Goal: Task Accomplishment & Management: Use online tool/utility

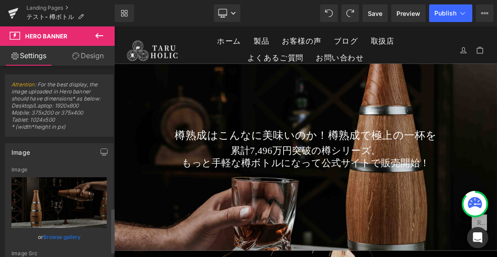
scroll to position [611, 0]
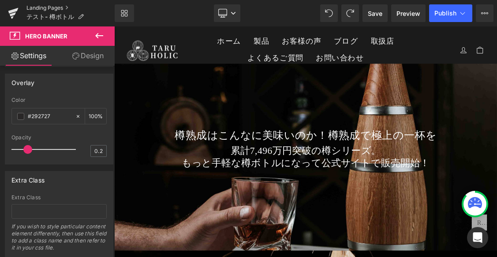
click at [41, 6] on link "Landing Pages" at bounding box center [70, 7] width 88 height 7
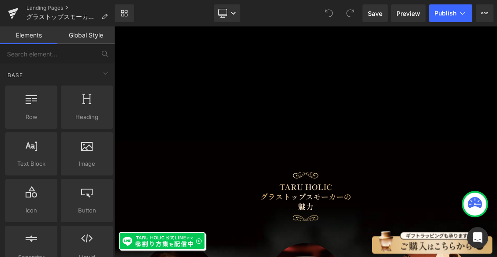
scroll to position [847, 0]
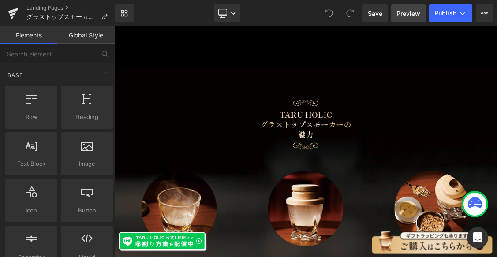
click at [404, 14] on span "Preview" at bounding box center [408, 13] width 24 height 9
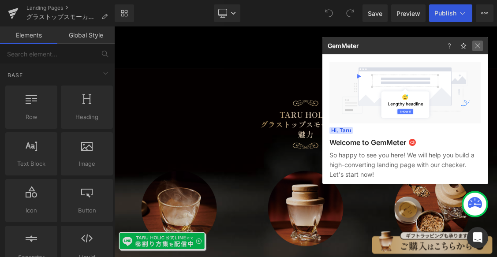
click at [481, 47] on img at bounding box center [477, 46] width 11 height 11
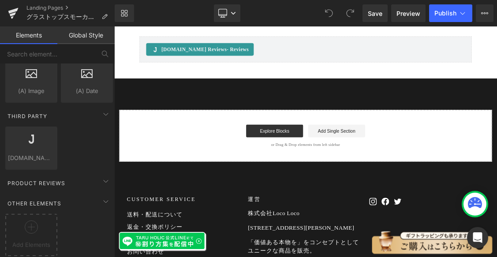
scroll to position [6670, 0]
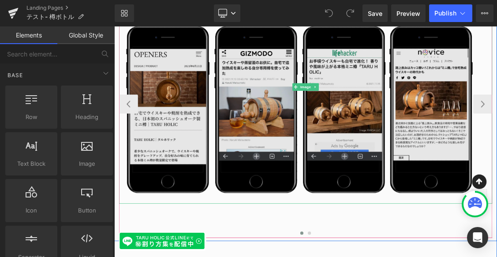
scroll to position [1215, 0]
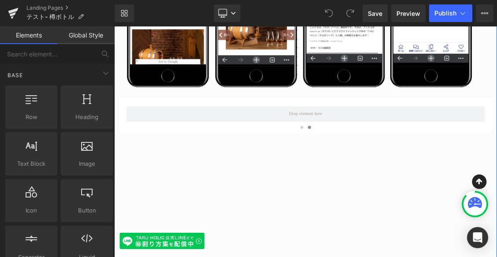
scroll to position [1356, 0]
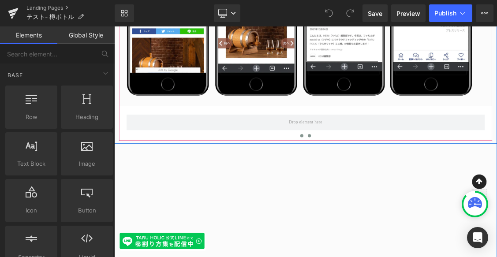
click at [375, 175] on button at bounding box center [375, 179] width 11 height 9
click at [373, 177] on span at bounding box center [375, 179] width 4 height 4
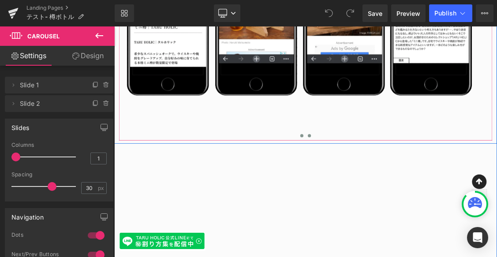
click at [384, 177] on span at bounding box center [386, 179] width 4 height 4
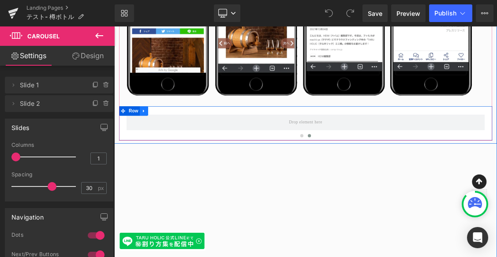
click at [157, 138] on link at bounding box center [155, 144] width 11 height 13
click at [175, 142] on icon at bounding box center [178, 145] width 6 height 6
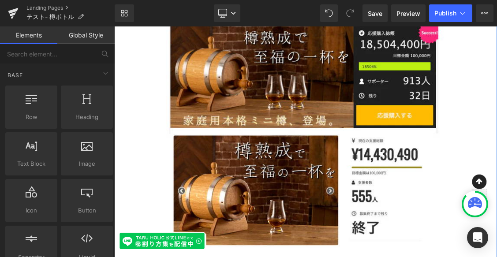
scroll to position [548, 0]
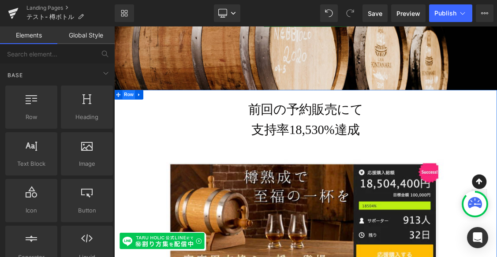
click at [137, 123] on span "Row" at bounding box center [135, 121] width 18 height 13
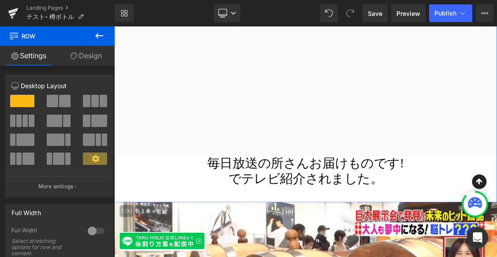
scroll to position [1853, 0]
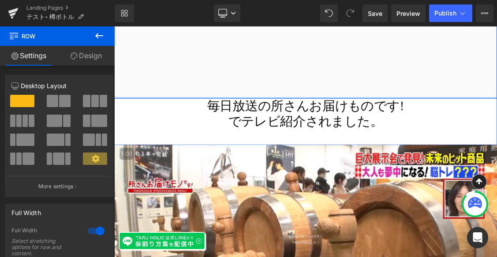
drag, startPoint x: 155, startPoint y: 113, endPoint x: 155, endPoint y: 65, distance: 48.1
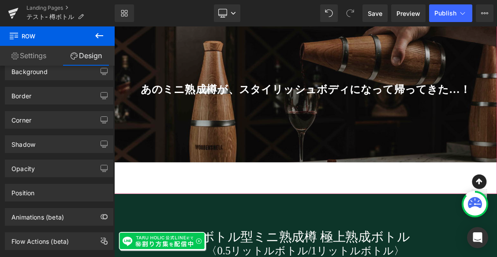
scroll to position [2671, 0]
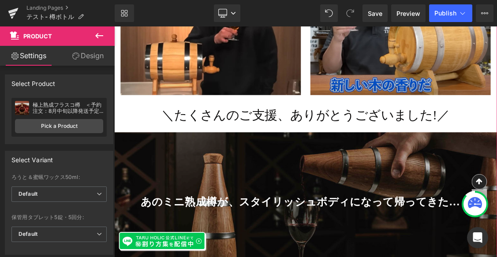
scroll to position [2607, 0]
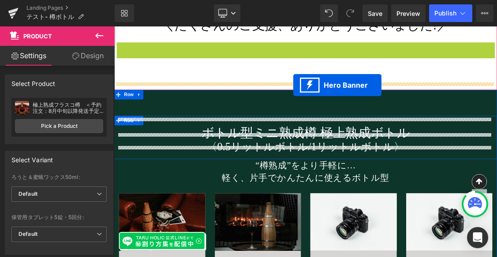
drag, startPoint x: 371, startPoint y: 59, endPoint x: 364, endPoint y: 108, distance: 49.9
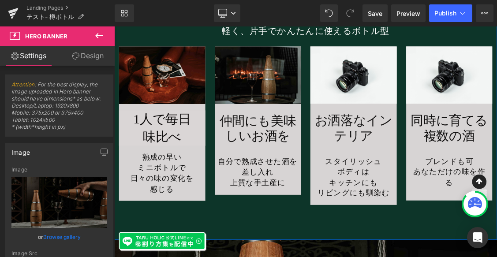
scroll to position [3108, 0]
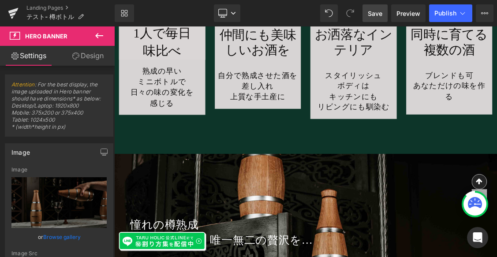
click at [379, 19] on link "Save" at bounding box center [374, 13] width 25 height 18
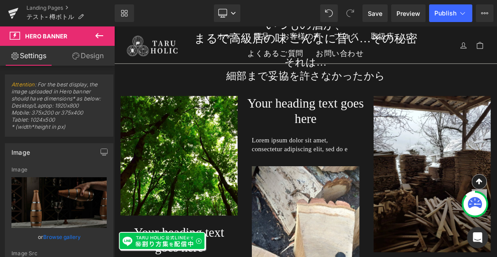
scroll to position [3881, 0]
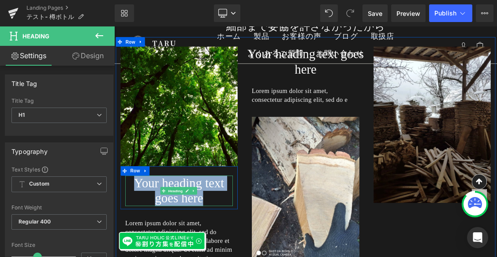
drag, startPoint x: 135, startPoint y: 235, endPoint x: 264, endPoint y: 254, distance: 129.8
click at [264, 254] on h1 "Your heading text goes here" at bounding box center [205, 256] width 150 height 42
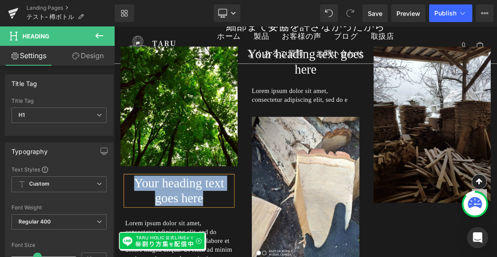
paste div
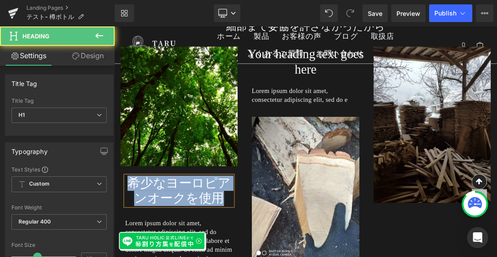
drag, startPoint x: 268, startPoint y: 258, endPoint x: 130, endPoint y: 242, distance: 138.5
click at [130, 242] on h1 "希少なヨーロピアンオークを使用" at bounding box center [205, 256] width 150 height 42
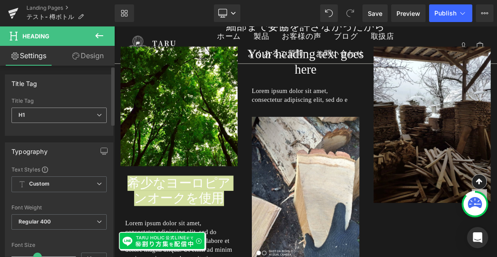
click at [97, 118] on icon at bounding box center [99, 114] width 5 height 5
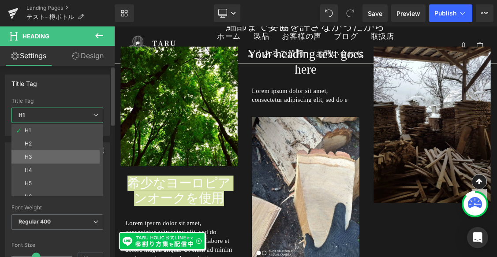
click at [82, 153] on li "H3" at bounding box center [59, 156] width 96 height 13
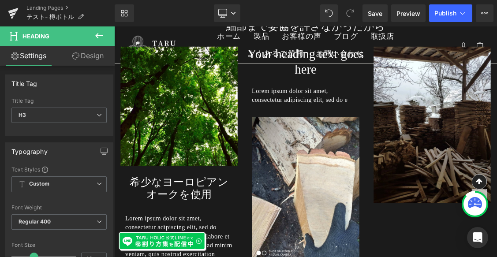
click at [101, 30] on icon at bounding box center [99, 35] width 11 height 11
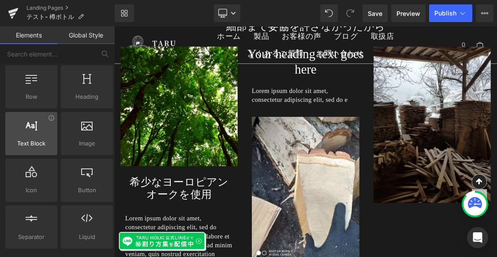
scroll to position [21, 0]
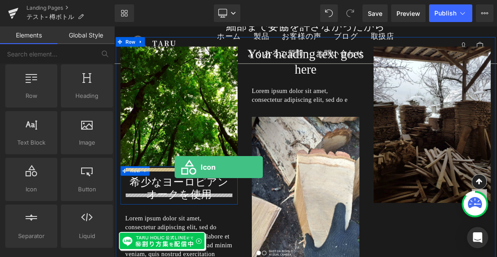
drag, startPoint x: 149, startPoint y: 208, endPoint x: 198, endPoint y: 222, distance: 51.9
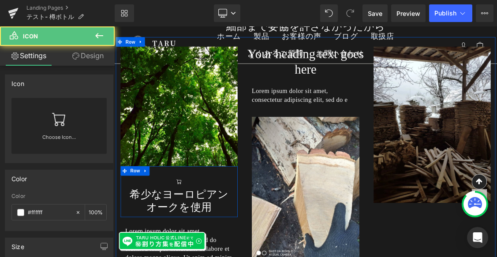
scroll to position [3868, 0]
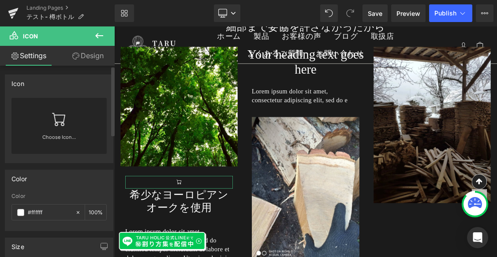
click at [56, 120] on icon at bounding box center [59, 119] width 14 height 14
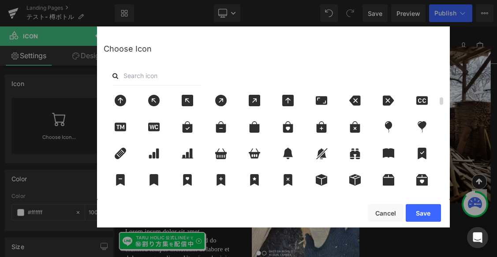
scroll to position [0, 0]
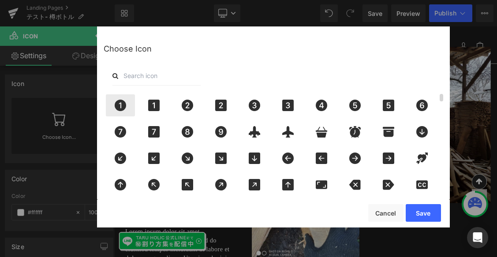
click at [121, 105] on icon at bounding box center [120, 105] width 11 height 11
drag, startPoint x: 426, startPoint y: 211, endPoint x: 347, endPoint y: 239, distance: 84.4
click at [426, 211] on button "Save" at bounding box center [423, 213] width 35 height 18
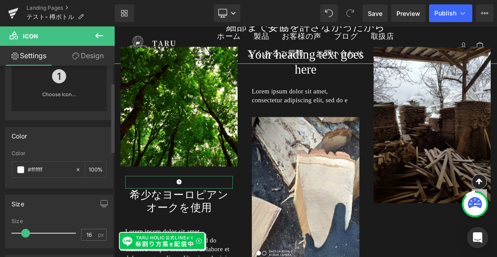
scroll to position [46, 0]
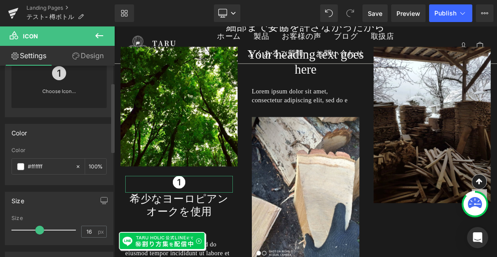
drag, startPoint x: 30, startPoint y: 231, endPoint x: 38, endPoint y: 229, distance: 8.7
click at [38, 229] on div at bounding box center [46, 230] width 60 height 18
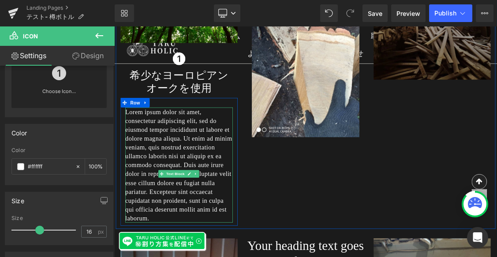
scroll to position [4074, 0]
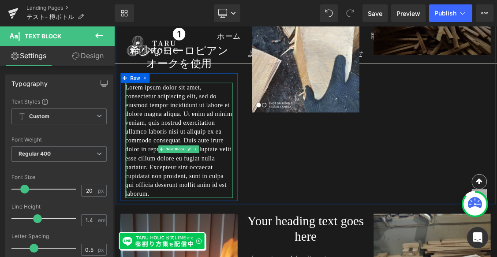
drag, startPoint x: 170, startPoint y: 273, endPoint x: 128, endPoint y: 104, distance: 173.4
click at [130, 105] on div "Lorem ipsum dolor sit amet, consectetur adipiscing elit, sed do eiusmod tempor …" at bounding box center [205, 185] width 150 height 160
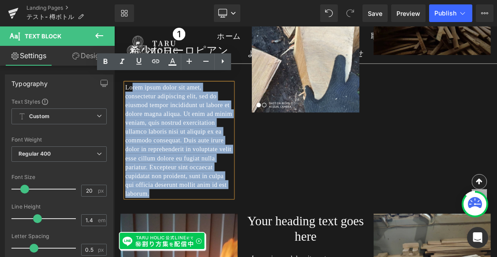
drag, startPoint x: 172, startPoint y: 272, endPoint x: 138, endPoint y: 107, distance: 169.0
click at [138, 107] on p "Lorem ipsum dolor sit amet, consectetur adipiscing elit, sed do eiusmod tempor …" at bounding box center [205, 185] width 150 height 160
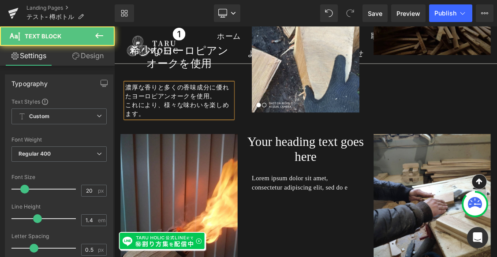
drag, startPoint x: 158, startPoint y: 137, endPoint x: 128, endPoint y: 96, distance: 50.8
click at [130, 105] on div "濃厚な香りと多くの香味成分に優れたヨーロピアンオークを使用。 これにより、様々な味わいを楽しめます。" at bounding box center [205, 129] width 150 height 49
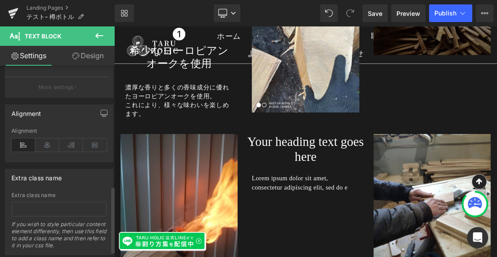
scroll to position [349, 0]
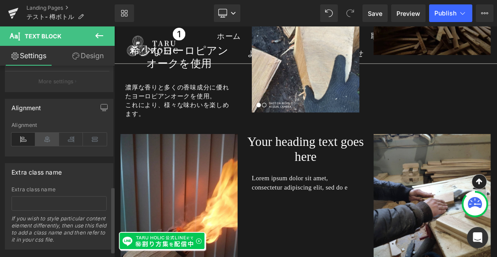
click at [45, 140] on icon at bounding box center [47, 139] width 24 height 13
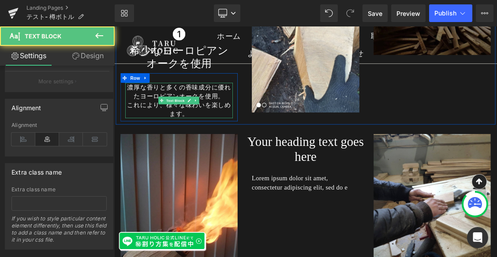
click at [240, 105] on p "濃厚な香りと多くの香味成分に優れたヨーロピアンオークを使用。" at bounding box center [205, 117] width 150 height 25
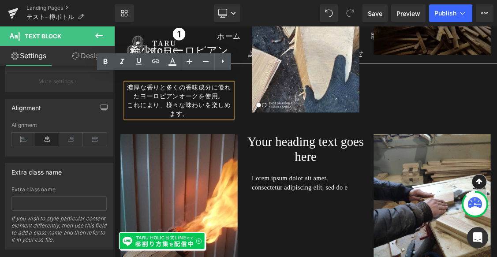
click at [184, 130] on p "これにより、様々な味わいを楽しめます。" at bounding box center [205, 142] width 150 height 25
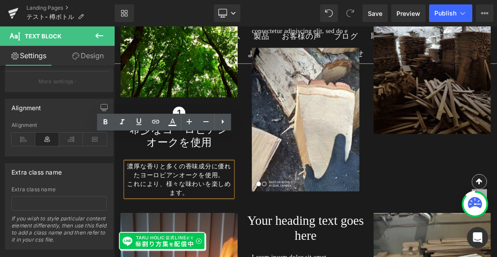
scroll to position [3963, 0]
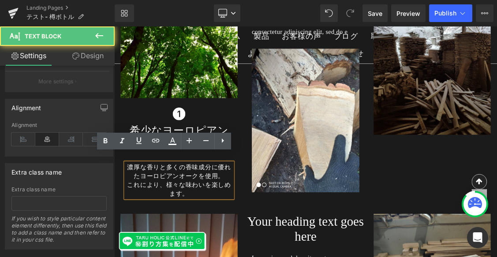
drag, startPoint x: 222, startPoint y: 251, endPoint x: 125, endPoint y: 209, distance: 105.7
click at [130, 216] on div "濃厚な香りと多くの香味成分に優れたヨーロピアンオークを使用。 これにより、様々な味わいを楽しめます。" at bounding box center [205, 240] width 150 height 49
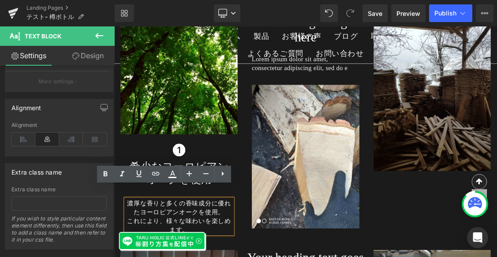
scroll to position [3917, 0]
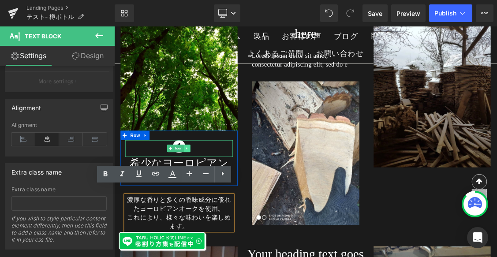
click at [213, 194] on icon at bounding box center [215, 196] width 5 height 5
click at [219, 194] on icon at bounding box center [220, 196] width 5 height 5
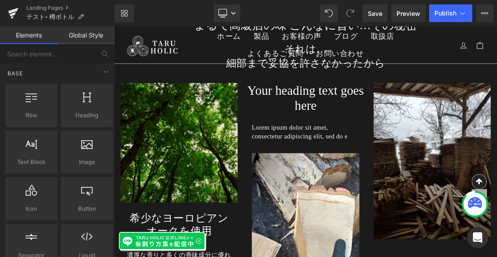
scroll to position [3845, 0]
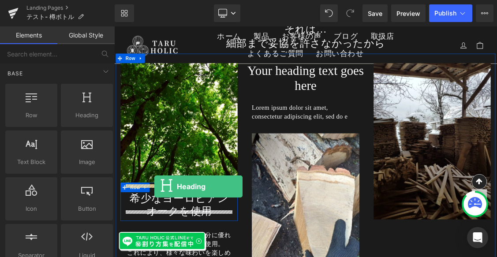
drag, startPoint x: 187, startPoint y: 125, endPoint x: 170, endPoint y: 250, distance: 125.9
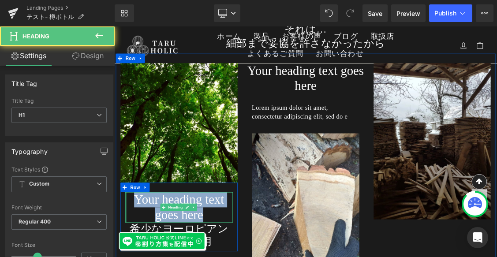
drag, startPoint x: 245, startPoint y: 282, endPoint x: 128, endPoint y: 260, distance: 119.3
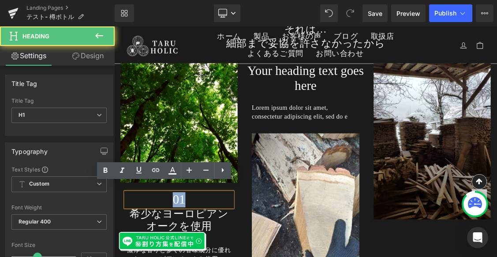
drag, startPoint x: 214, startPoint y: 258, endPoint x: 190, endPoint y: 255, distance: 24.9
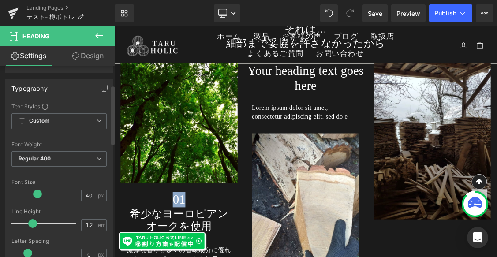
scroll to position [62, 0]
click at [91, 122] on span "Custom Setup Global Style" at bounding box center [58, 123] width 95 height 16
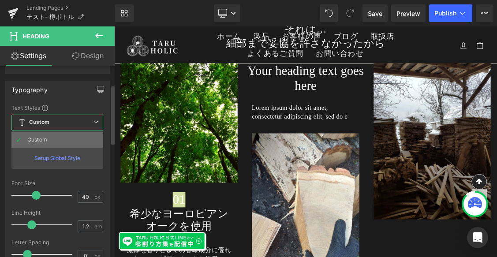
click at [46, 142] on div "Custom" at bounding box center [37, 140] width 20 height 6
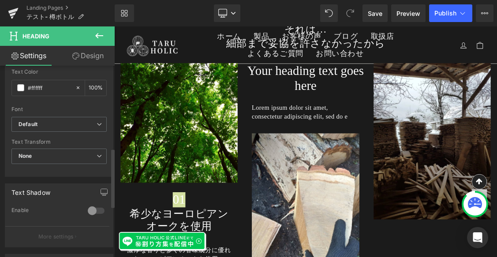
scroll to position [268, 0]
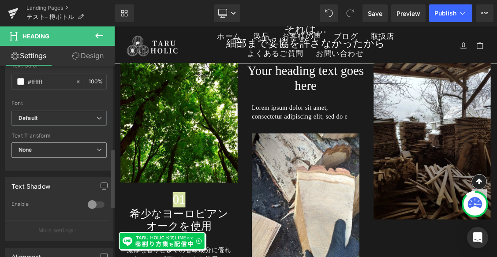
click at [97, 149] on icon at bounding box center [99, 149] width 5 height 5
click at [91, 135] on div "Text Transform" at bounding box center [58, 136] width 95 height 6
click at [97, 119] on icon at bounding box center [99, 118] width 5 height 5
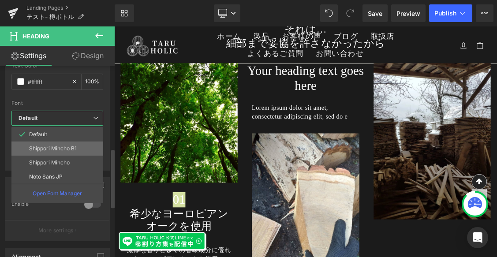
click at [82, 147] on li "Shippori Mincho B1" at bounding box center [57, 149] width 92 height 14
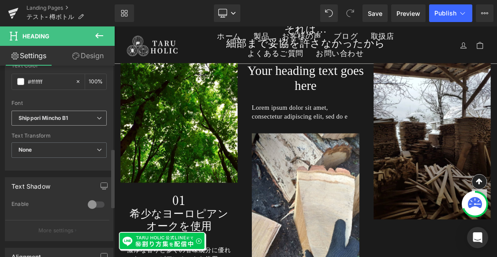
click at [90, 119] on b "Shippori Mincho B1" at bounding box center [58, 118] width 78 height 7
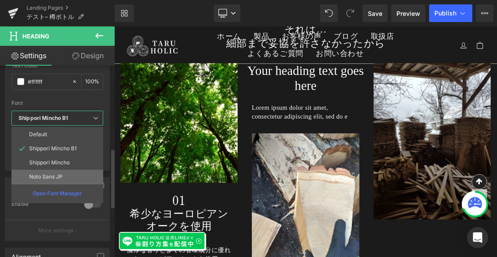
click at [68, 177] on li "Noto Sans JP" at bounding box center [57, 177] width 92 height 14
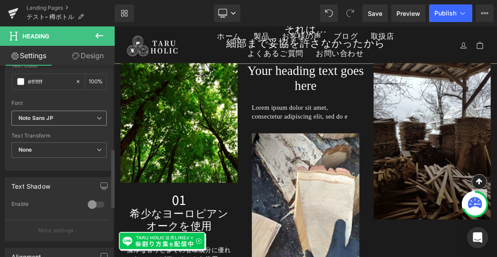
click at [91, 120] on b "Noto Sans JP" at bounding box center [58, 118] width 78 height 7
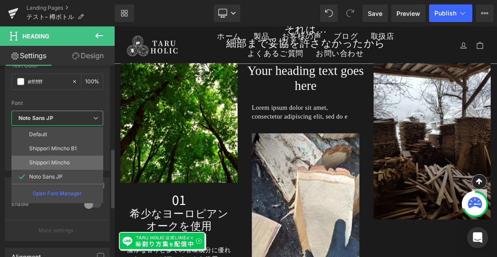
click at [82, 161] on li "Shippori Mincho" at bounding box center [57, 163] width 92 height 14
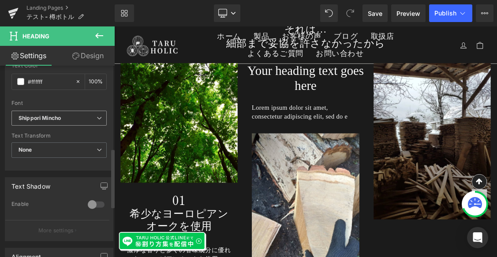
click at [86, 120] on b "Shippori Mincho" at bounding box center [58, 118] width 78 height 7
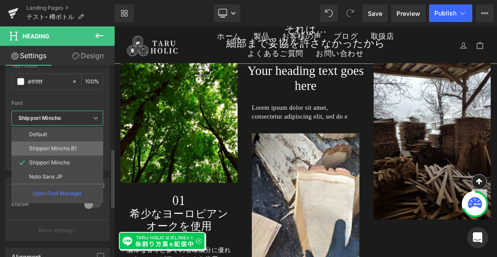
click at [70, 147] on p "Shippori Mincho B1" at bounding box center [53, 148] width 48 height 6
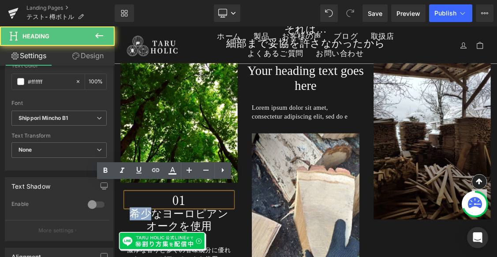
drag, startPoint x: 215, startPoint y: 258, endPoint x: 194, endPoint y: 256, distance: 20.8
drag, startPoint x: 216, startPoint y: 255, endPoint x: 199, endPoint y: 255, distance: 16.8
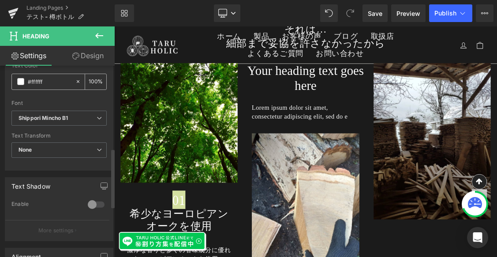
click at [22, 82] on span at bounding box center [20, 81] width 7 height 7
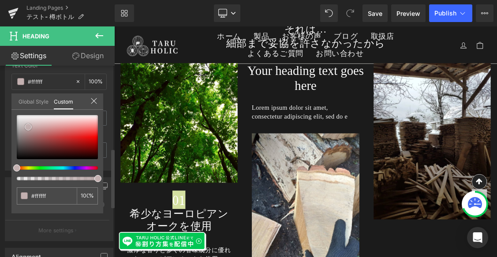
click at [28, 127] on div at bounding box center [57, 137] width 81 height 44
click at [35, 122] on div at bounding box center [57, 137] width 81 height 44
click at [41, 122] on div at bounding box center [57, 137] width 81 height 44
click at [41, 126] on div at bounding box center [57, 137] width 81 height 44
click at [47, 127] on div at bounding box center [57, 137] width 81 height 44
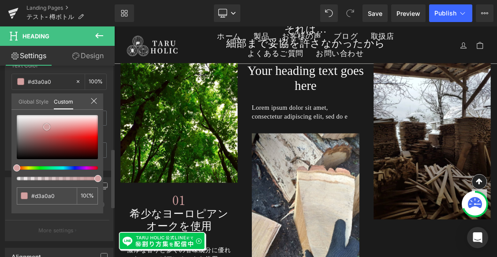
click at [46, 124] on span at bounding box center [46, 126] width 7 height 7
click at [41, 123] on div at bounding box center [57, 137] width 81 height 44
click at [28, 128] on div at bounding box center [57, 137] width 81 height 44
click at [37, 126] on span at bounding box center [40, 122] width 7 height 7
click at [26, 133] on div at bounding box center [57, 137] width 81 height 44
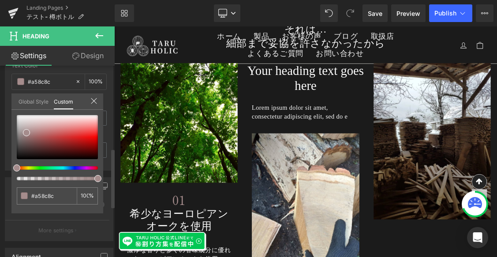
click at [28, 167] on div at bounding box center [53, 168] width 81 height 4
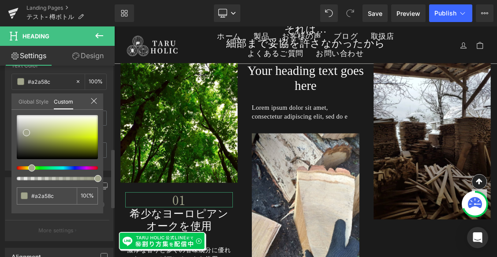
click at [96, 100] on icon at bounding box center [93, 100] width 7 height 7
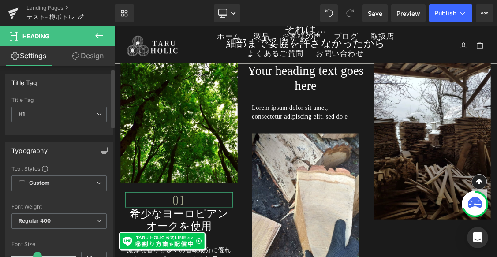
scroll to position [0, 0]
click at [97, 114] on icon at bounding box center [99, 114] width 5 height 5
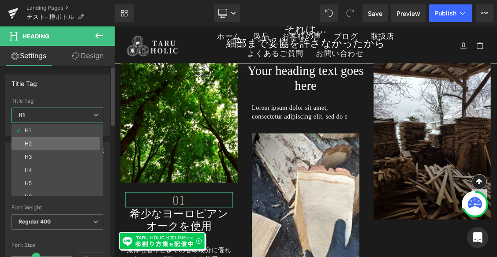
click at [82, 139] on li "H2" at bounding box center [59, 143] width 96 height 13
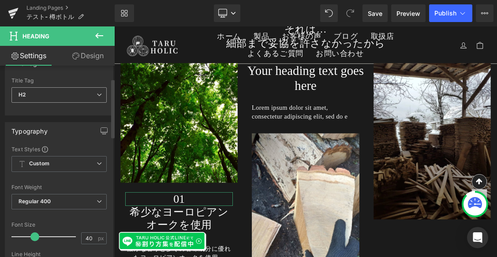
scroll to position [18, 0]
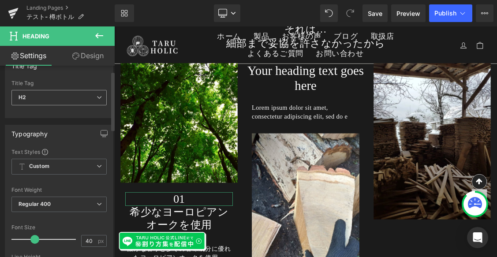
click at [97, 97] on icon at bounding box center [99, 97] width 5 height 5
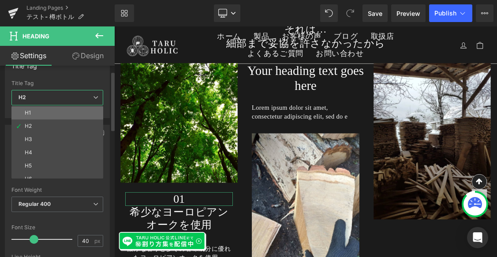
click at [91, 110] on li "H1" at bounding box center [59, 112] width 96 height 13
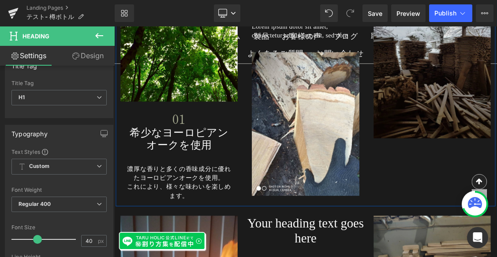
scroll to position [3967, 0]
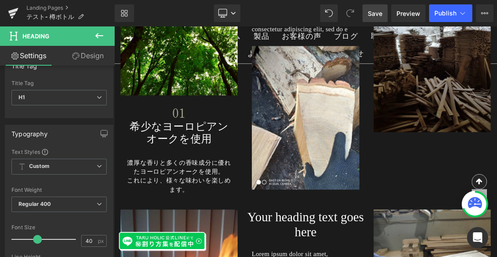
click at [373, 7] on link "Save" at bounding box center [374, 13] width 25 height 18
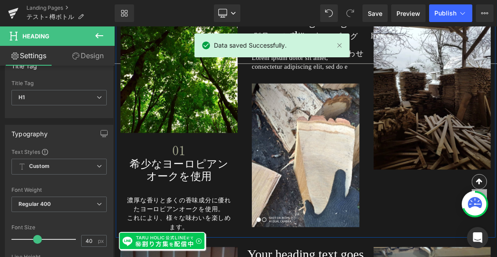
scroll to position [3790, 0]
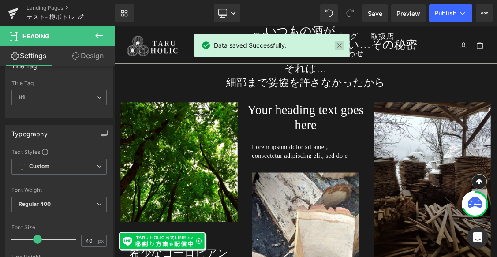
click at [336, 44] on link at bounding box center [339, 46] width 10 height 10
